Goal: Task Accomplishment & Management: Use online tool/utility

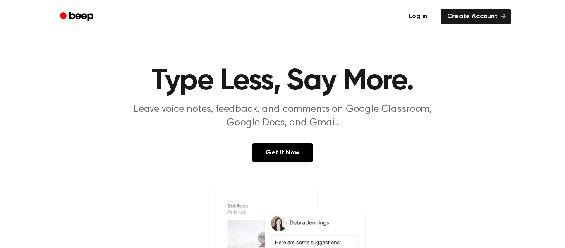
click at [416, 12] on link "Log in" at bounding box center [418, 16] width 35 height 19
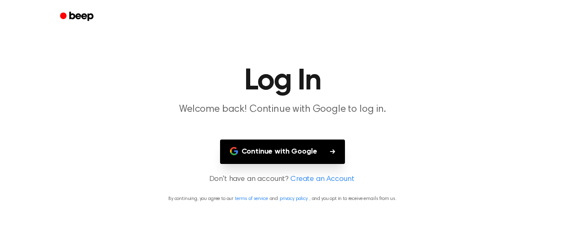
click at [269, 151] on button "Continue with Google" at bounding box center [282, 152] width 125 height 24
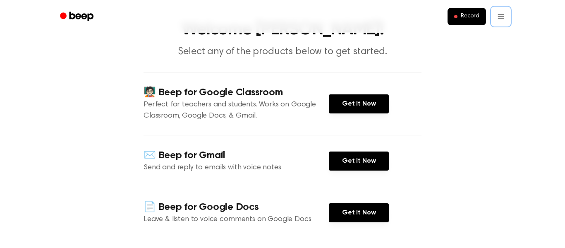
scroll to position [54, 0]
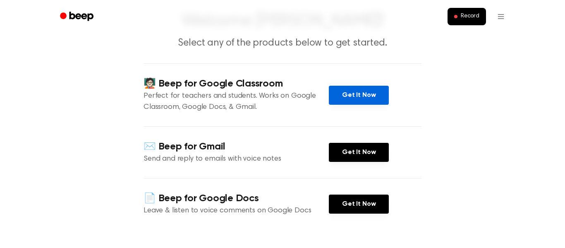
click at [358, 96] on link "Get It Now" at bounding box center [359, 95] width 60 height 19
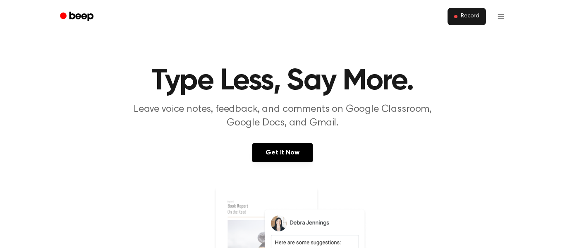
click at [469, 17] on span "Record" at bounding box center [470, 16] width 19 height 7
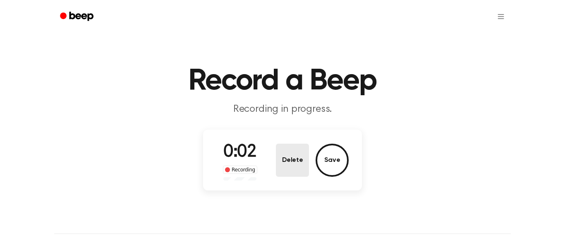
click at [293, 168] on button "Delete" at bounding box center [292, 160] width 33 height 33
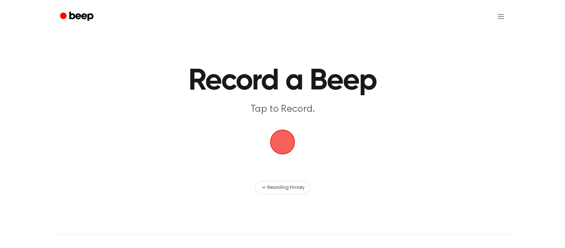
click at [284, 144] on span "button" at bounding box center [282, 142] width 25 height 25
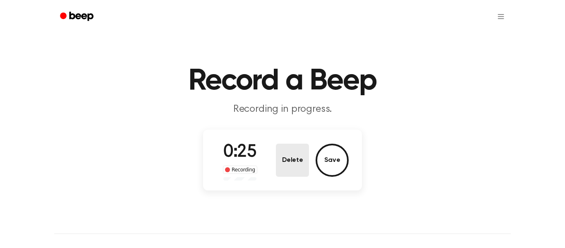
click at [289, 161] on button "Delete" at bounding box center [292, 160] width 33 height 33
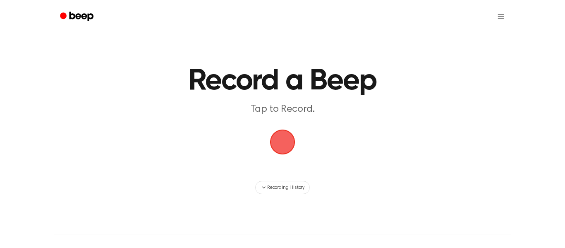
click at [280, 142] on span "button" at bounding box center [283, 142] width 30 height 30
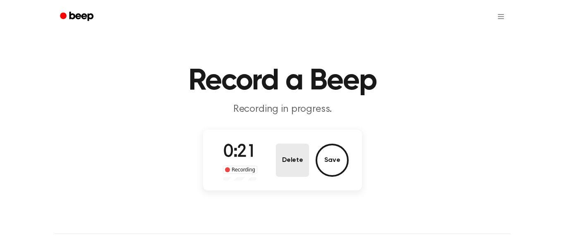
click at [293, 154] on button "Delete" at bounding box center [292, 160] width 33 height 33
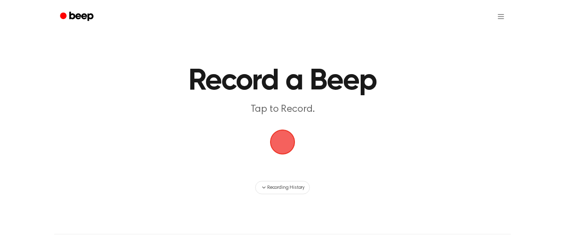
click at [286, 142] on span "button" at bounding box center [283, 142] width 30 height 30
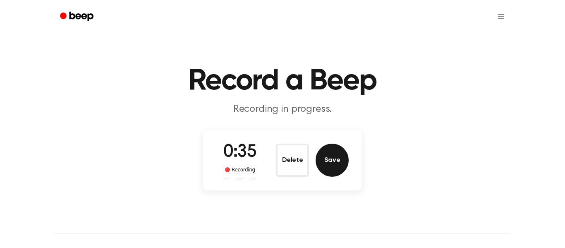
click at [332, 163] on button "Save" at bounding box center [332, 160] width 33 height 33
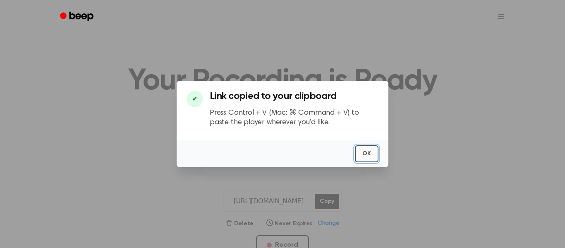
click at [373, 149] on button "OK" at bounding box center [367, 153] width 24 height 17
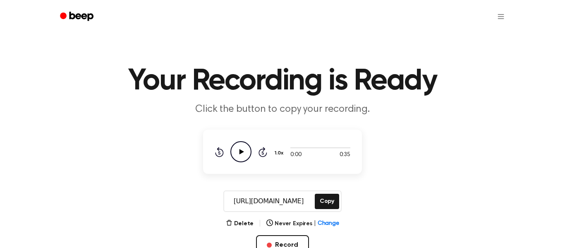
scroll to position [70, 0]
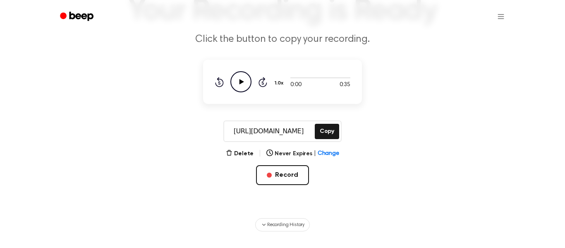
click at [240, 79] on icon at bounding box center [242, 81] width 5 height 5
click at [232, 153] on icon "button" at bounding box center [229, 152] width 7 height 7
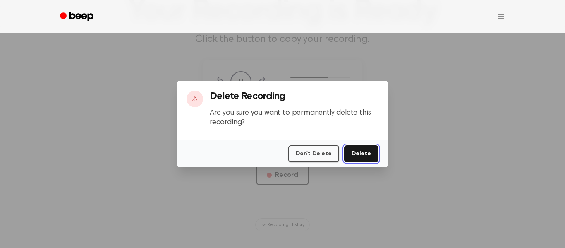
click at [362, 157] on button "Delete" at bounding box center [361, 153] width 34 height 17
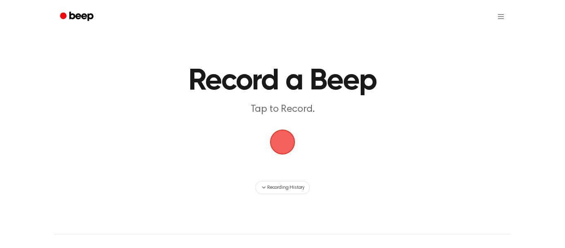
click at [282, 144] on span "button" at bounding box center [282, 142] width 31 height 31
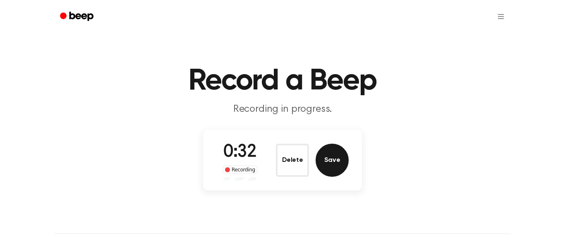
click at [326, 156] on button "Save" at bounding box center [332, 160] width 33 height 33
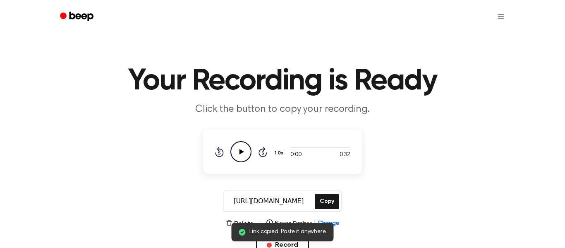
click at [240, 153] on icon at bounding box center [242, 151] width 5 height 5
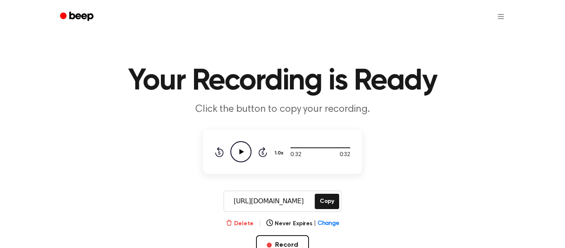
click at [229, 223] on icon "button" at bounding box center [229, 222] width 7 height 7
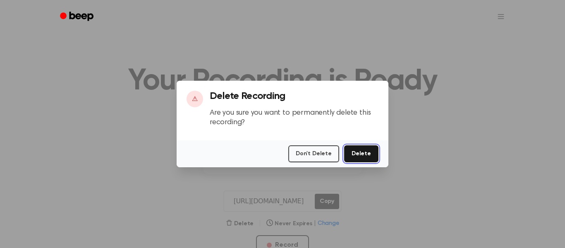
click at [357, 153] on button "Delete" at bounding box center [361, 153] width 34 height 17
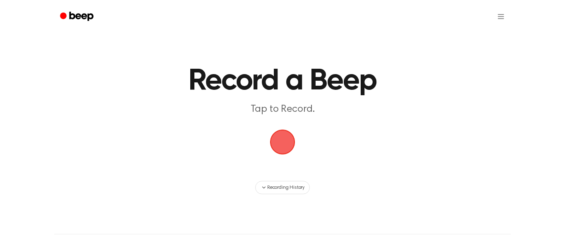
click at [286, 145] on span "button" at bounding box center [282, 141] width 33 height 33
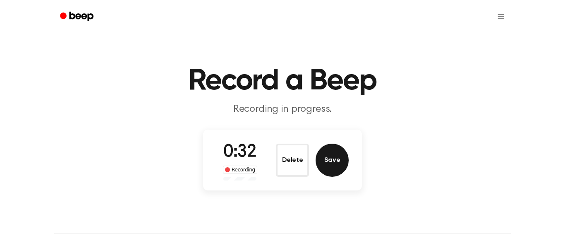
click at [334, 168] on button "Save" at bounding box center [332, 160] width 33 height 33
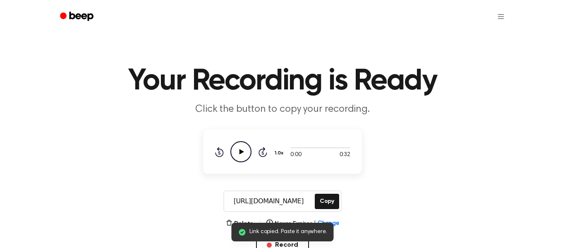
click at [229, 150] on div "Rewind 5 seconds Play Audio Skip 5 seconds" at bounding box center [241, 151] width 53 height 21
click at [236, 153] on icon "Play Audio" at bounding box center [241, 151] width 21 height 21
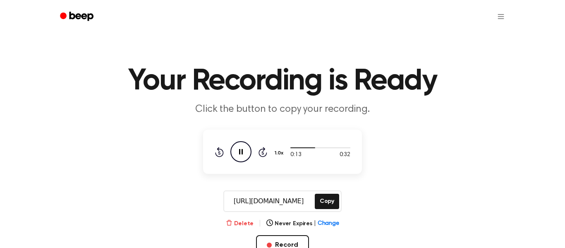
click at [236, 221] on button "Delete" at bounding box center [240, 223] width 28 height 9
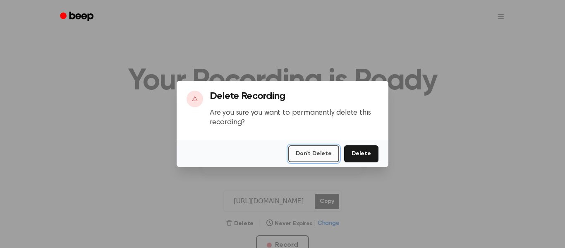
click at [327, 154] on button "Don't Delete" at bounding box center [314, 153] width 51 height 17
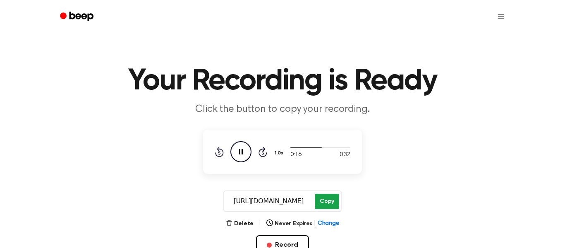
click at [330, 199] on button "Copy" at bounding box center [327, 201] width 24 height 15
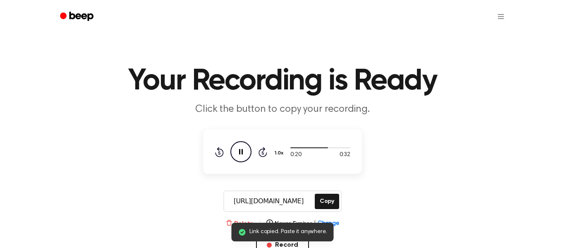
click at [233, 220] on icon "button" at bounding box center [229, 222] width 7 height 7
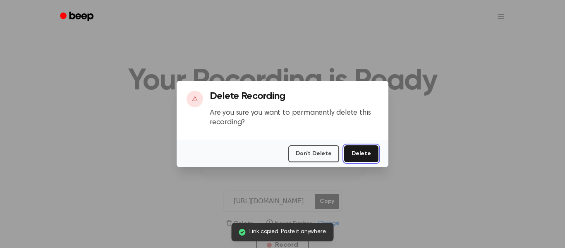
click at [362, 157] on button "Delete" at bounding box center [361, 153] width 34 height 17
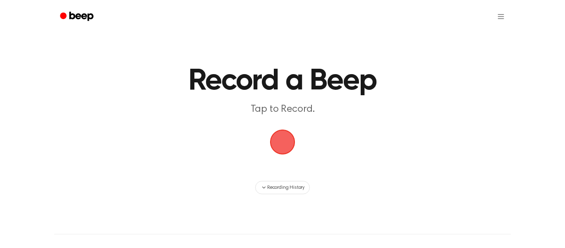
click at [282, 141] on span "button" at bounding box center [283, 142] width 28 height 28
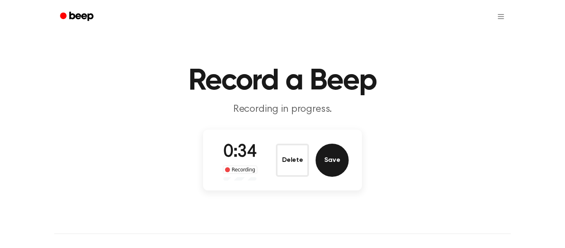
click at [337, 156] on button "Save" at bounding box center [332, 160] width 33 height 33
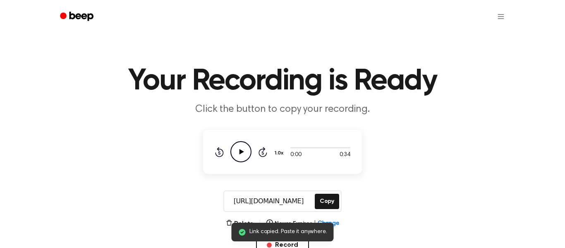
click at [240, 146] on icon "Play Audio" at bounding box center [241, 151] width 21 height 21
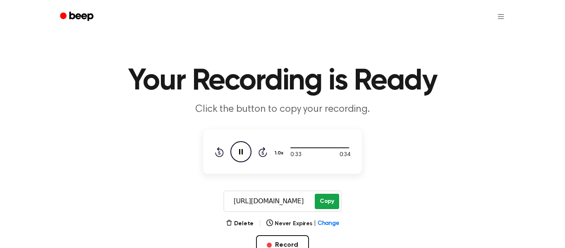
click at [325, 204] on button "Copy" at bounding box center [327, 201] width 24 height 15
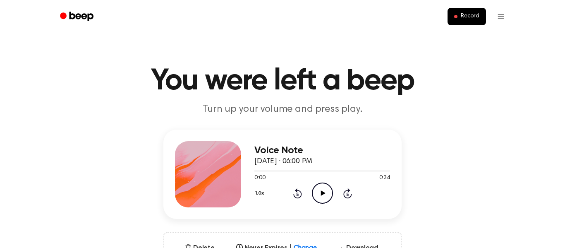
click at [328, 200] on icon "Play Audio" at bounding box center [322, 193] width 21 height 21
click at [284, 150] on h3 "Voice Note" at bounding box center [323, 150] width 136 height 11
